Goal: Information Seeking & Learning: Learn about a topic

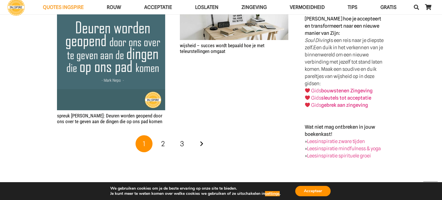
scroll to position [940, 0]
click at [167, 141] on link "2" at bounding box center [162, 143] width 17 height 17
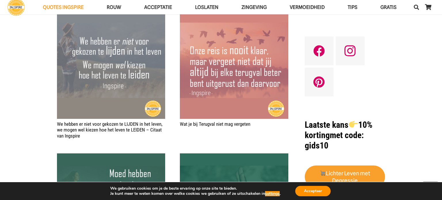
scroll to position [162, 0]
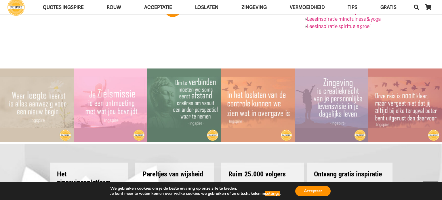
scroll to position [1104, 0]
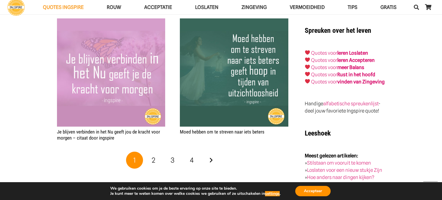
scroll to position [1081, 0]
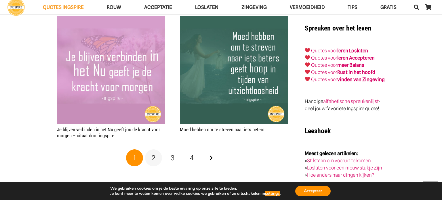
click at [148, 155] on link "2" at bounding box center [153, 157] width 17 height 17
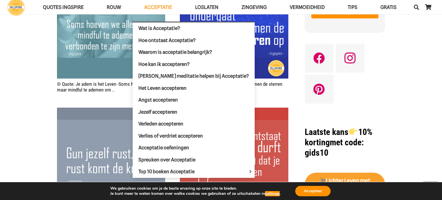
scroll to position [557, 0]
